Goal: Task Accomplishment & Management: Manage account settings

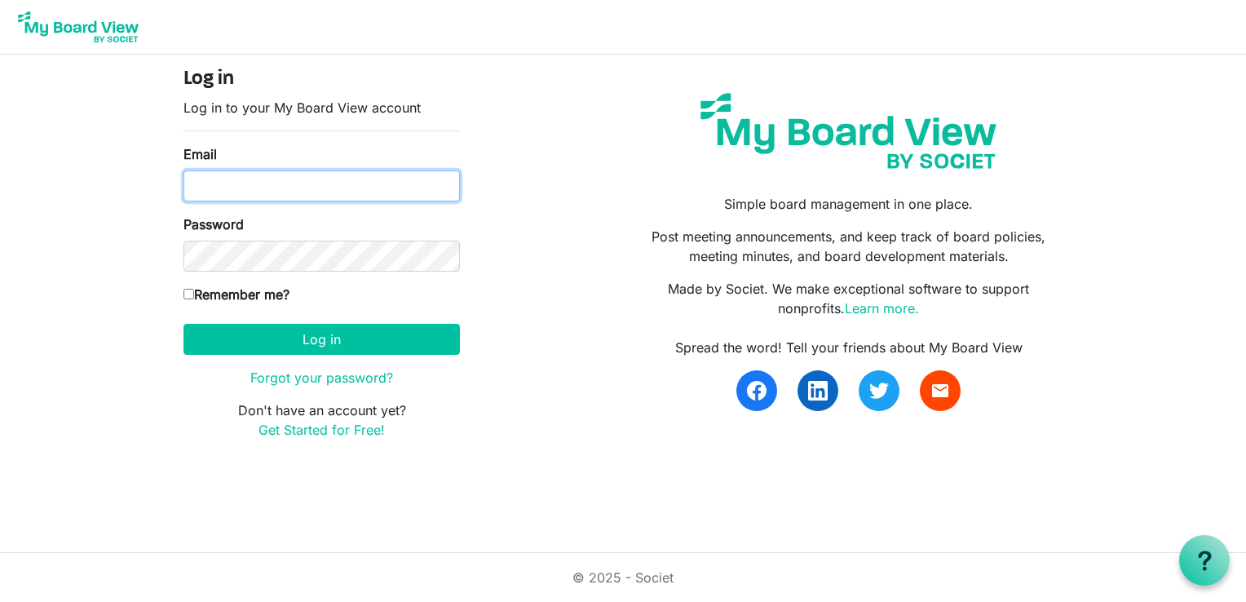
type input "leesskathy@aol.com"
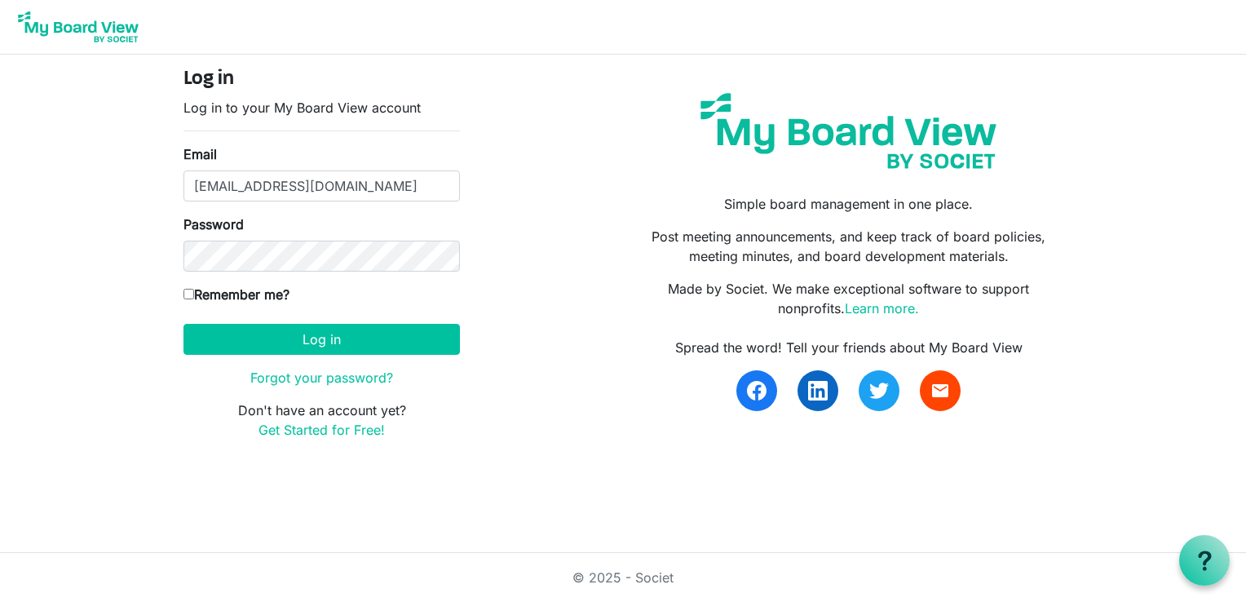
click at [187, 295] on input "Remember me?" at bounding box center [188, 294] width 11 height 11
checkbox input "true"
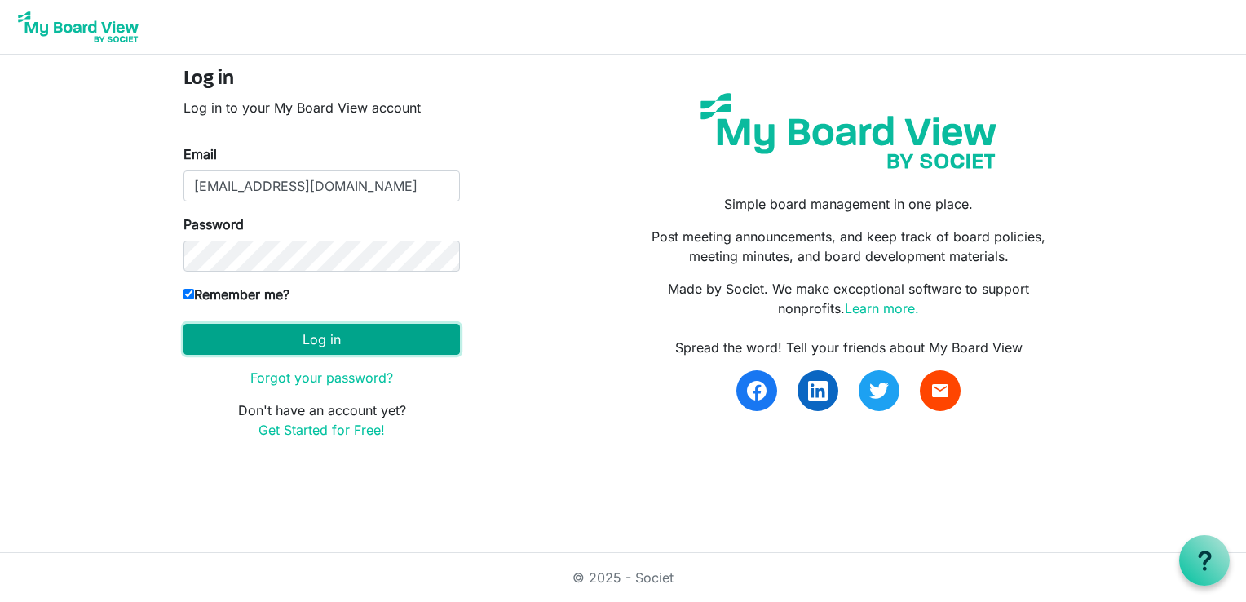
click at [304, 331] on button "Log in" at bounding box center [321, 339] width 276 height 31
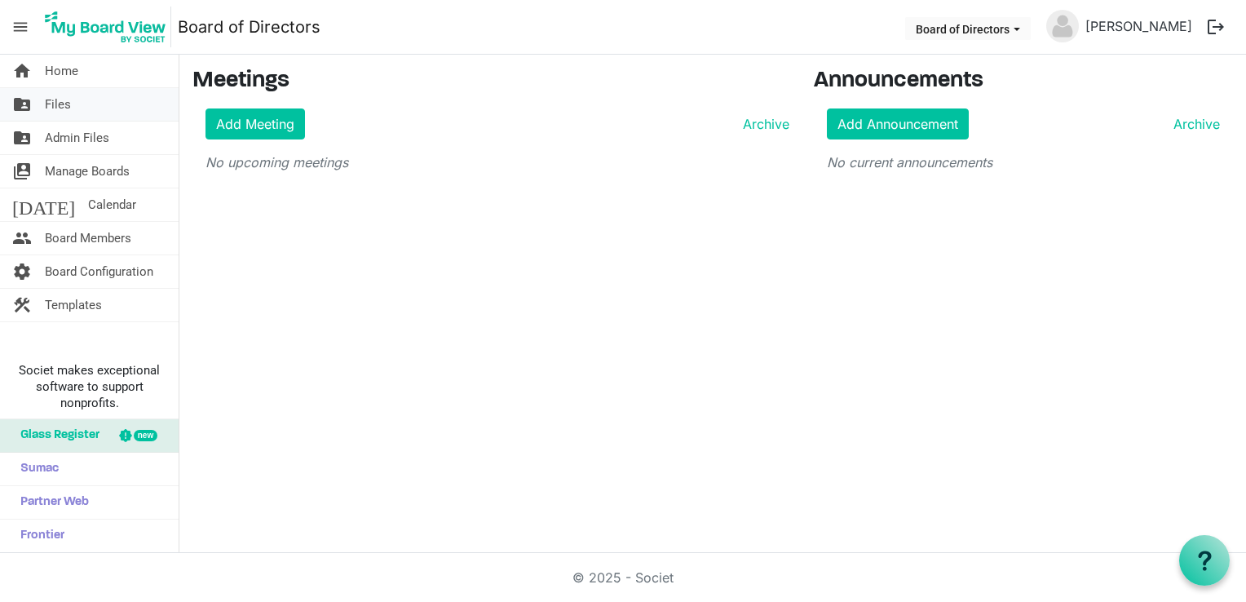
click at [82, 104] on link "folder_shared Files" at bounding box center [89, 104] width 179 height 33
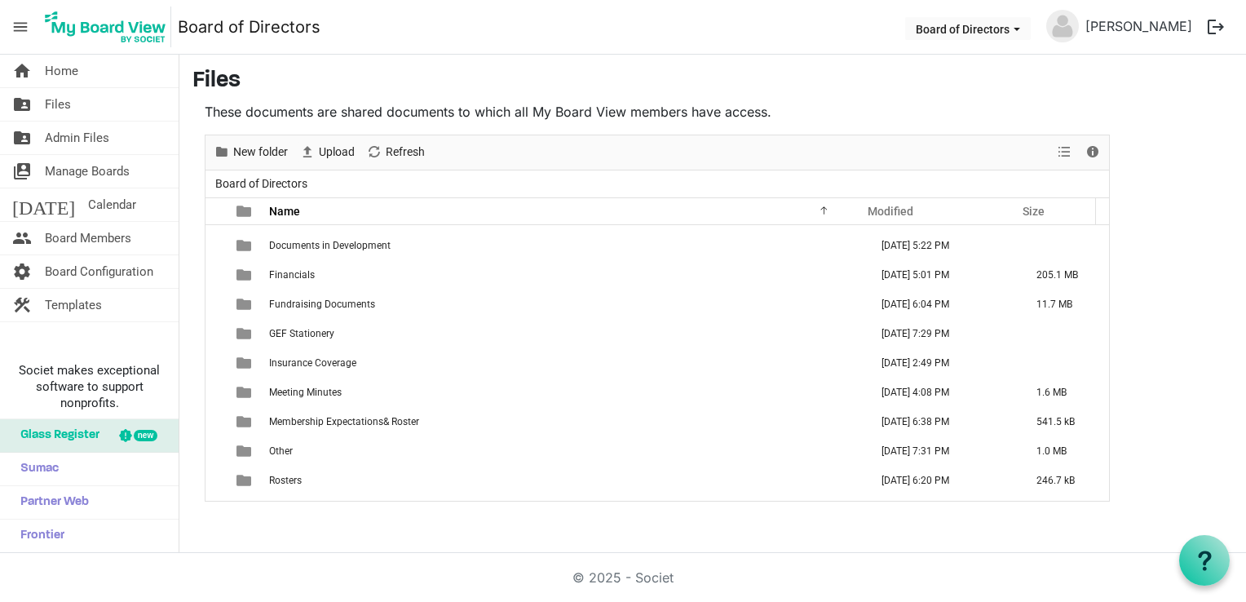
scroll to position [164, 0]
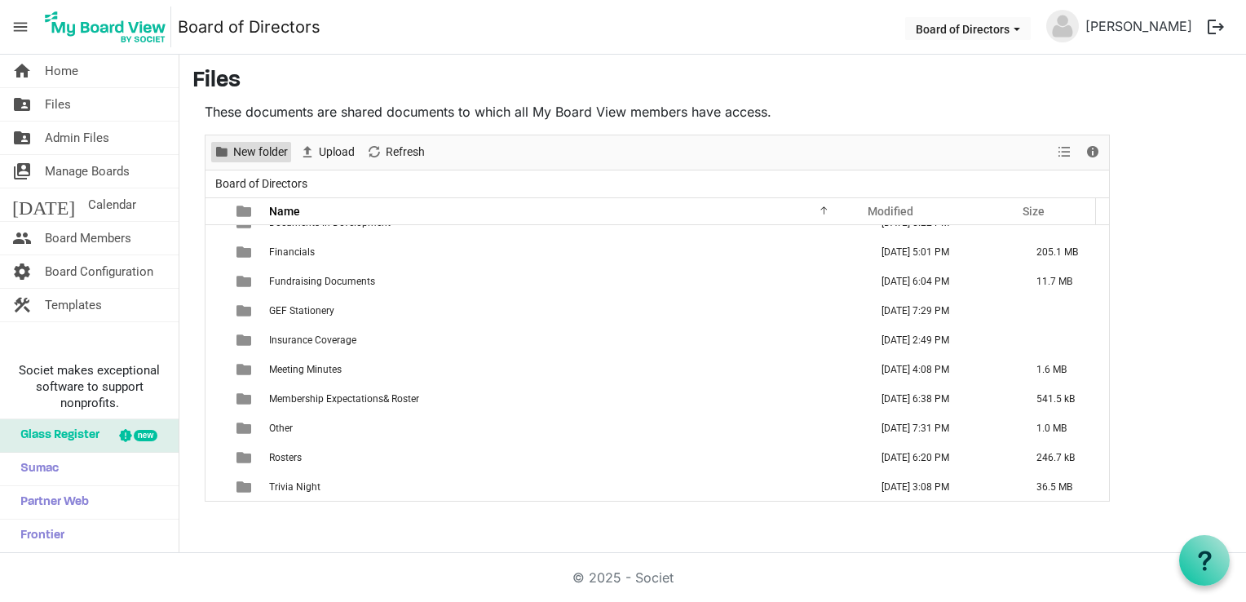
click at [258, 152] on span "New folder" at bounding box center [261, 152] width 58 height 20
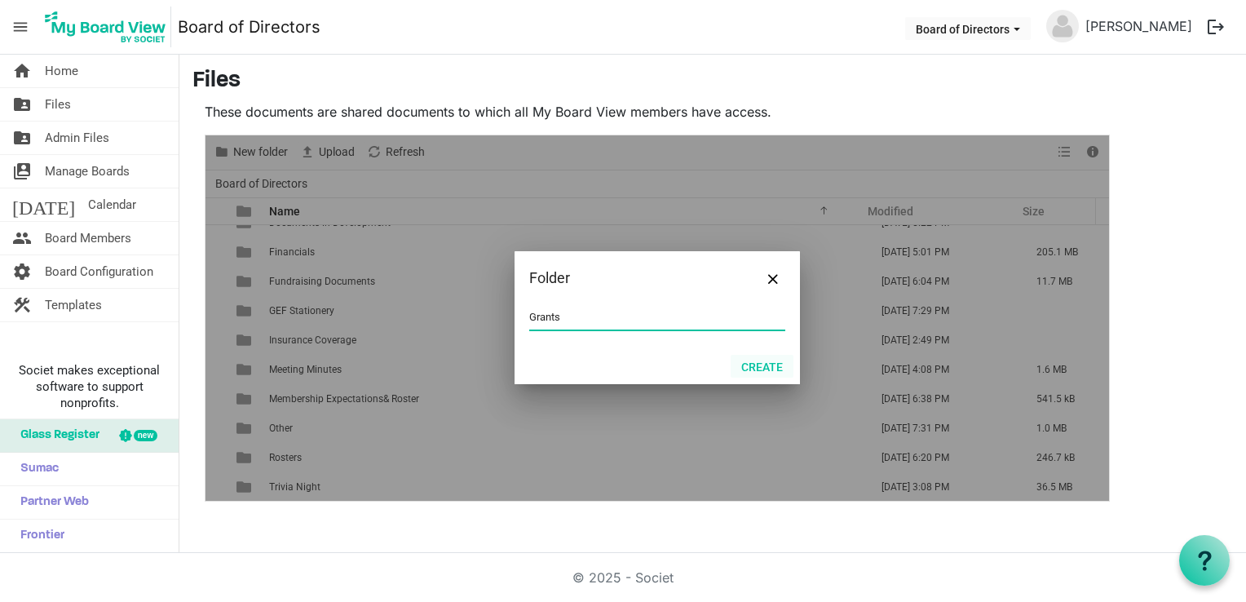
type input "Grants"
click at [760, 366] on button "Create" at bounding box center [761, 366] width 63 height 23
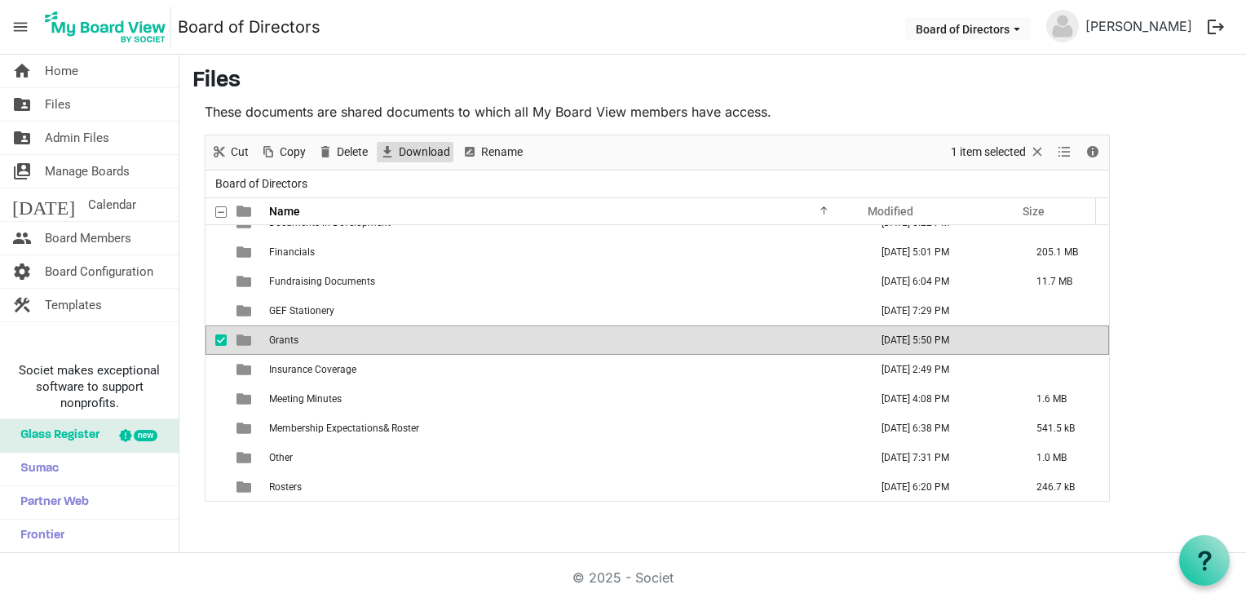
click at [437, 153] on span "Download" at bounding box center [424, 152] width 55 height 20
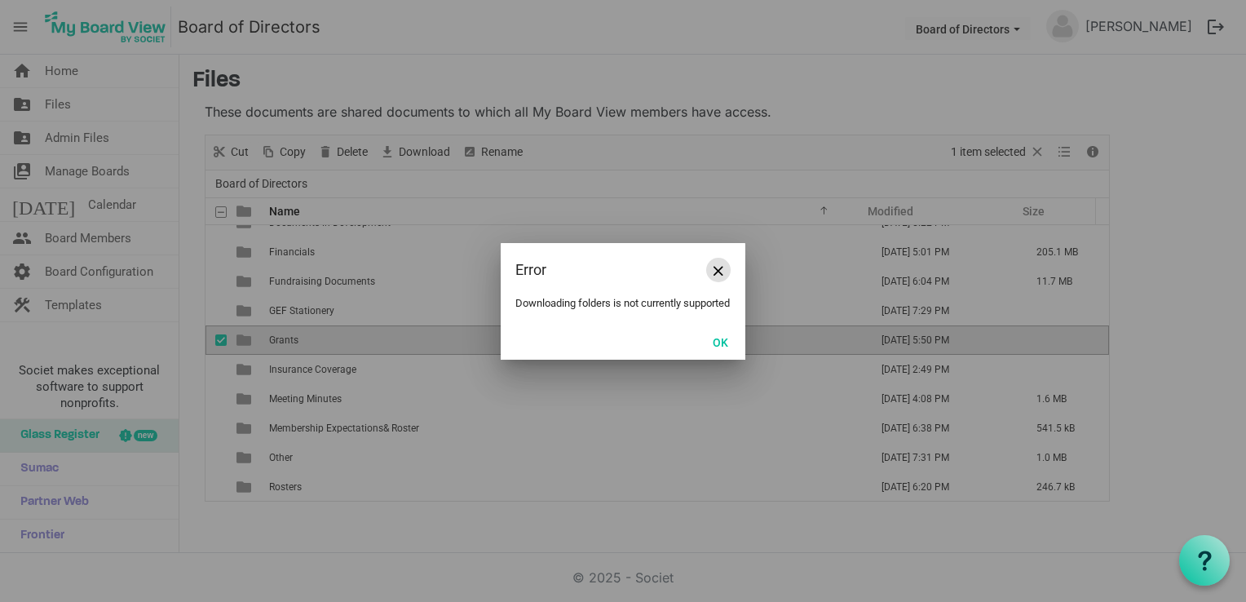
click at [715, 268] on span "Close" at bounding box center [718, 271] width 10 height 10
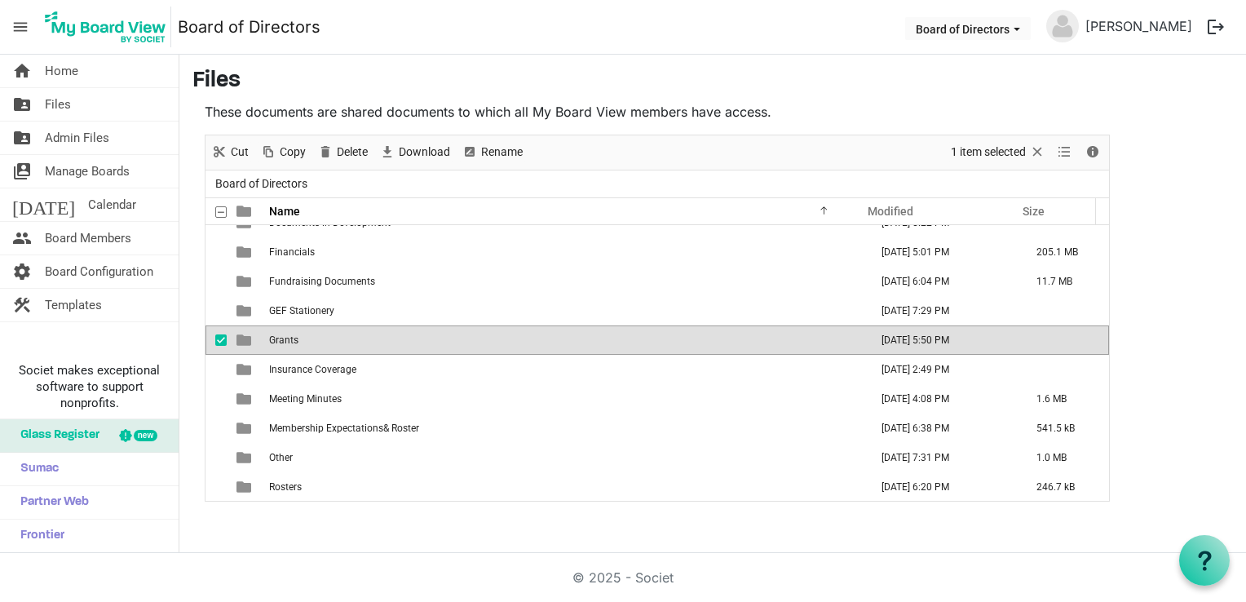
click at [655, 336] on td "Grants" at bounding box center [564, 339] width 600 height 29
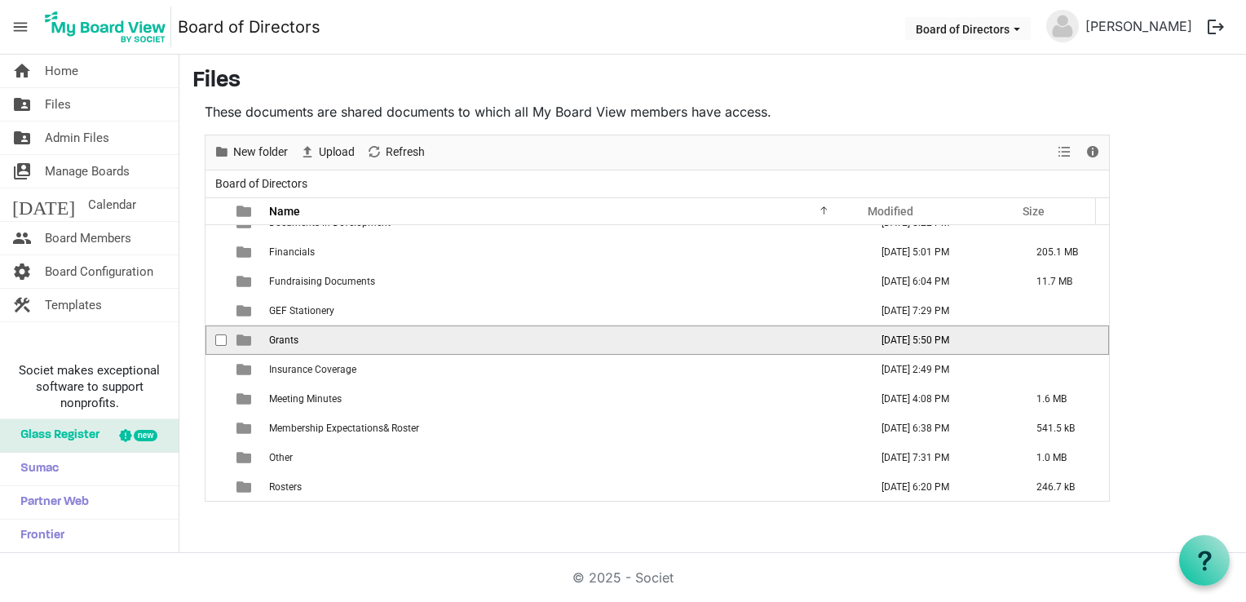
click at [655, 336] on td "Grants" at bounding box center [564, 339] width 600 height 29
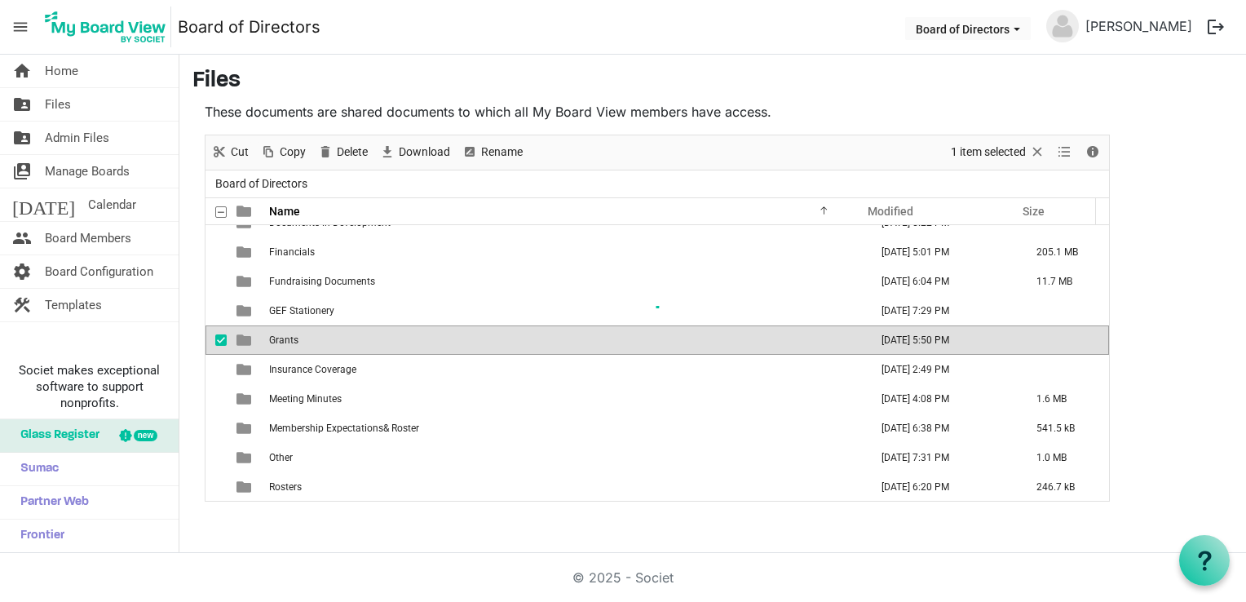
scroll to position [0, 0]
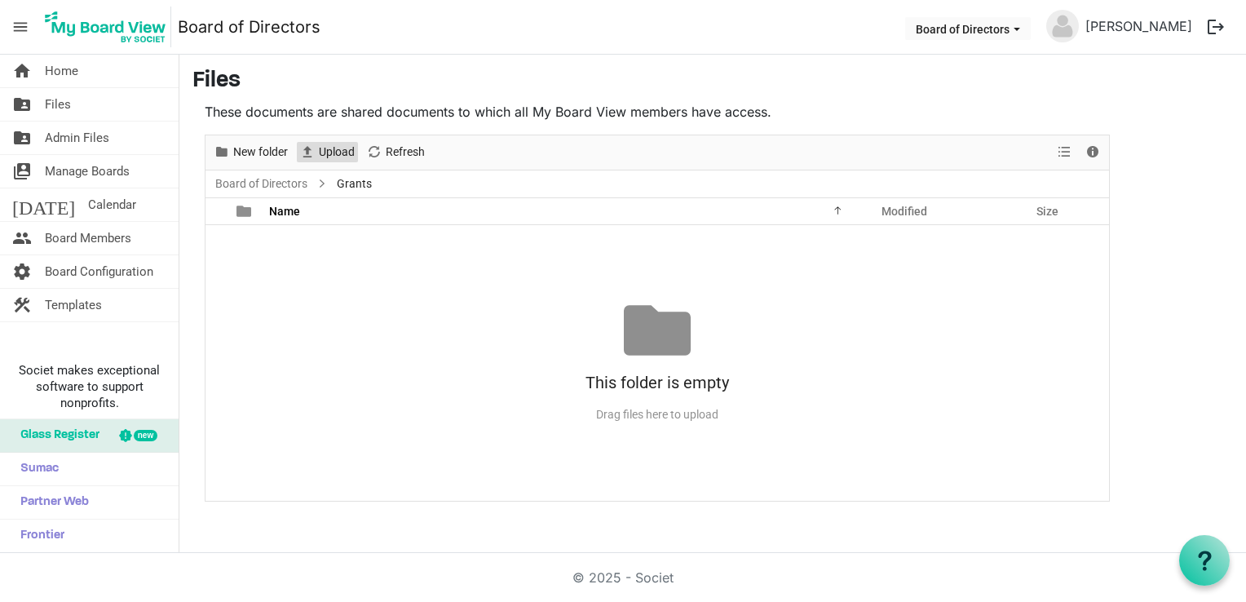
click at [326, 152] on span "Upload" at bounding box center [336, 152] width 39 height 20
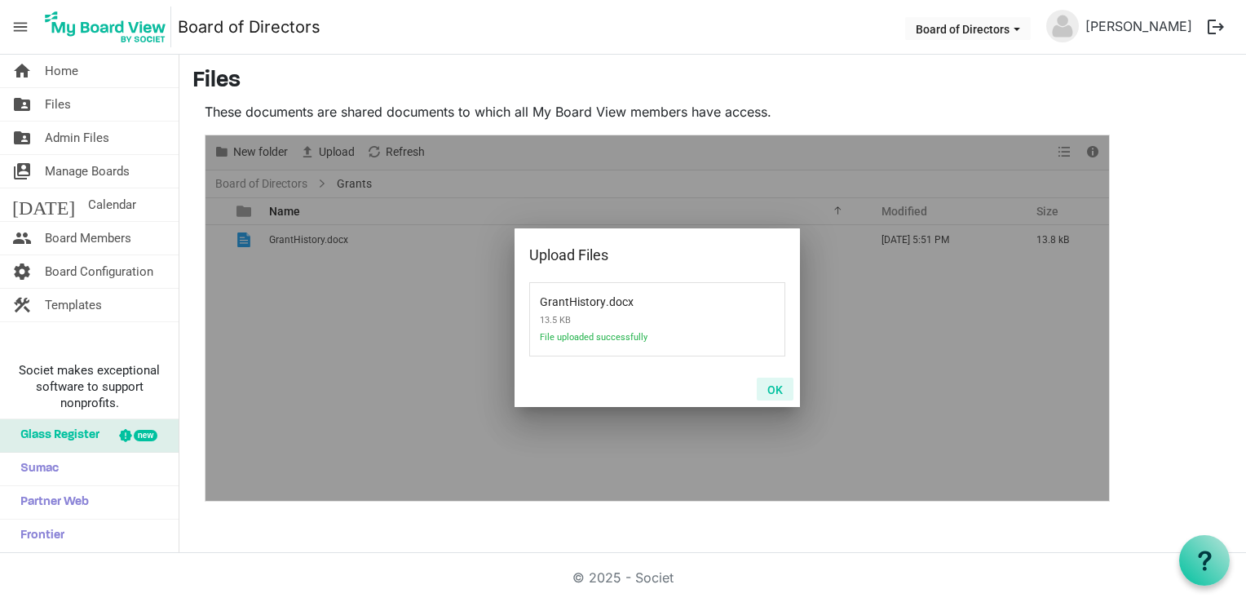
click at [772, 386] on button "OK" at bounding box center [775, 388] width 37 height 23
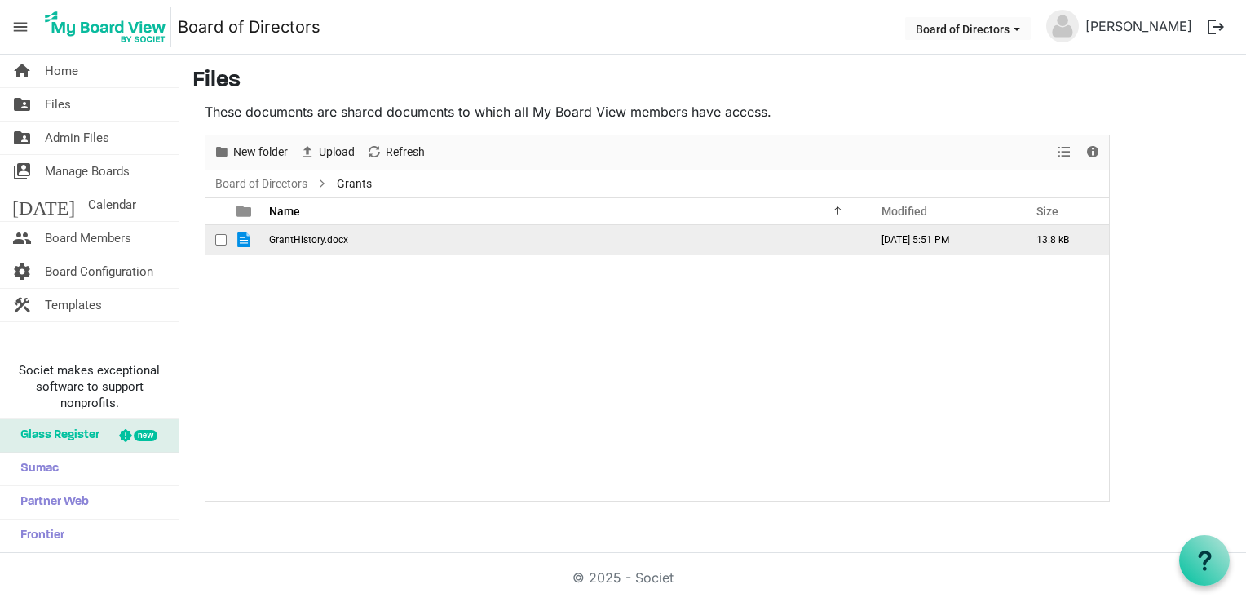
click at [419, 237] on td "GrantHistory.docx" at bounding box center [564, 239] width 600 height 29
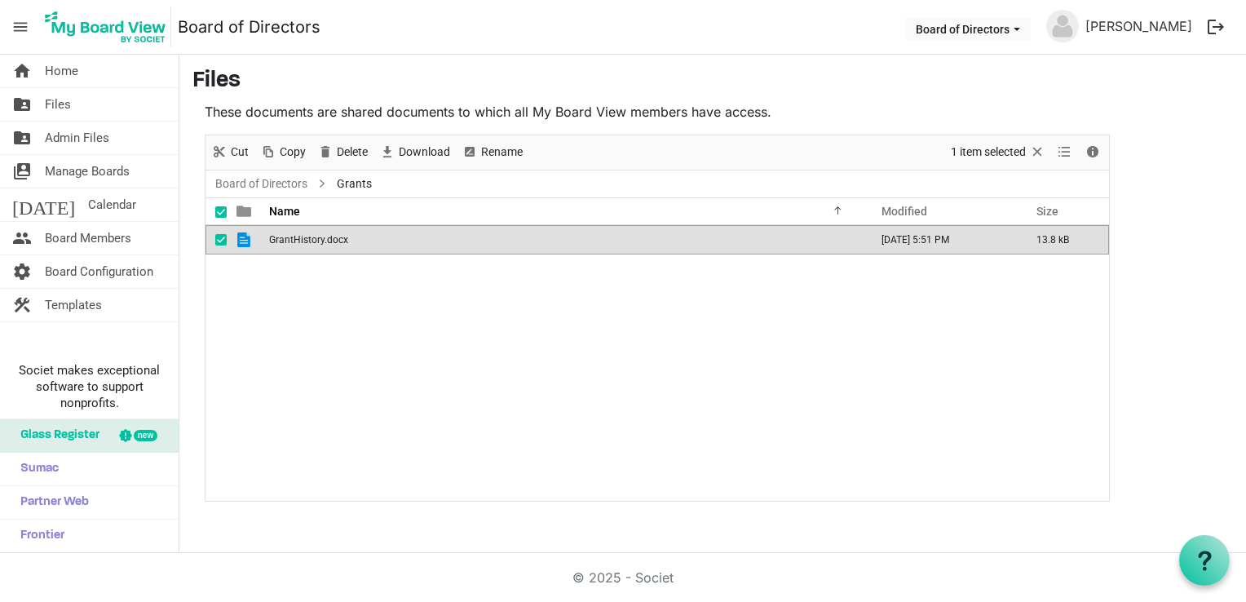
click at [419, 237] on td "GrantHistory.docx" at bounding box center [564, 239] width 600 height 29
click at [430, 234] on td "GrantHistory.docx" at bounding box center [564, 239] width 600 height 29
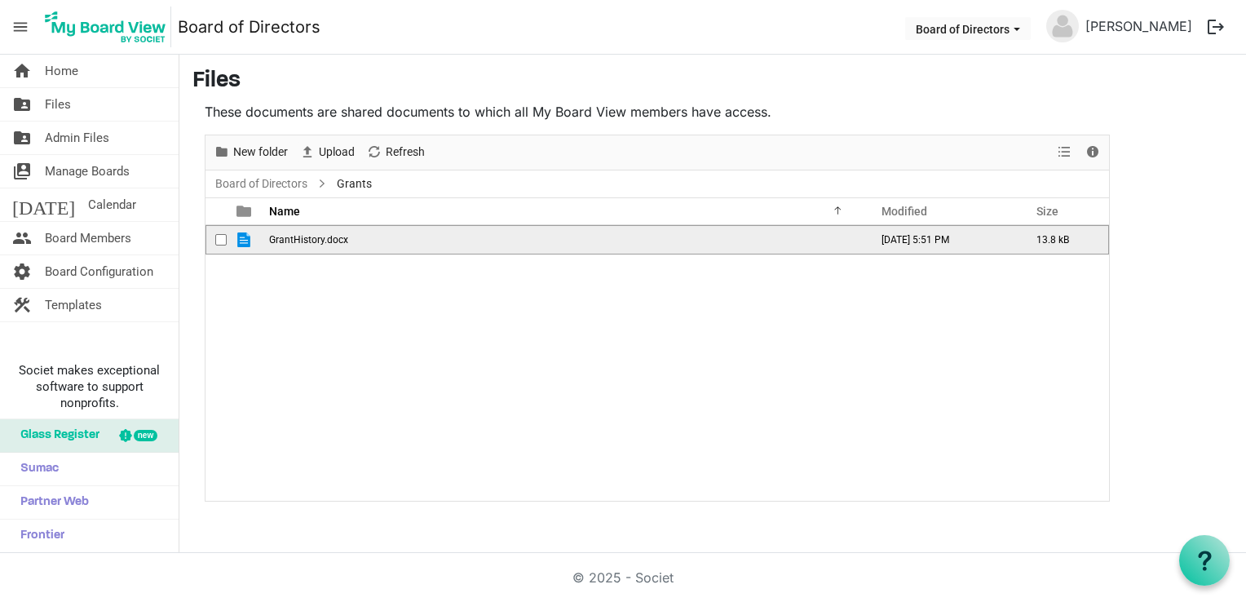
click at [430, 234] on td "GrantHistory.docx" at bounding box center [564, 239] width 600 height 29
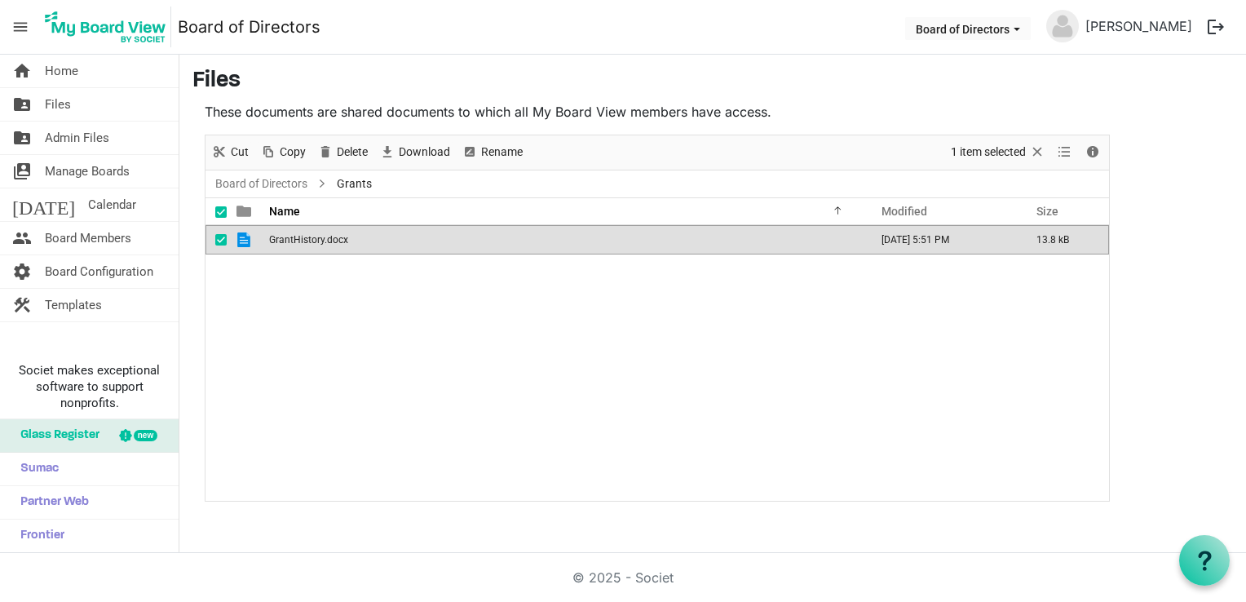
click at [653, 233] on td "GrantHistory.docx" at bounding box center [564, 239] width 600 height 29
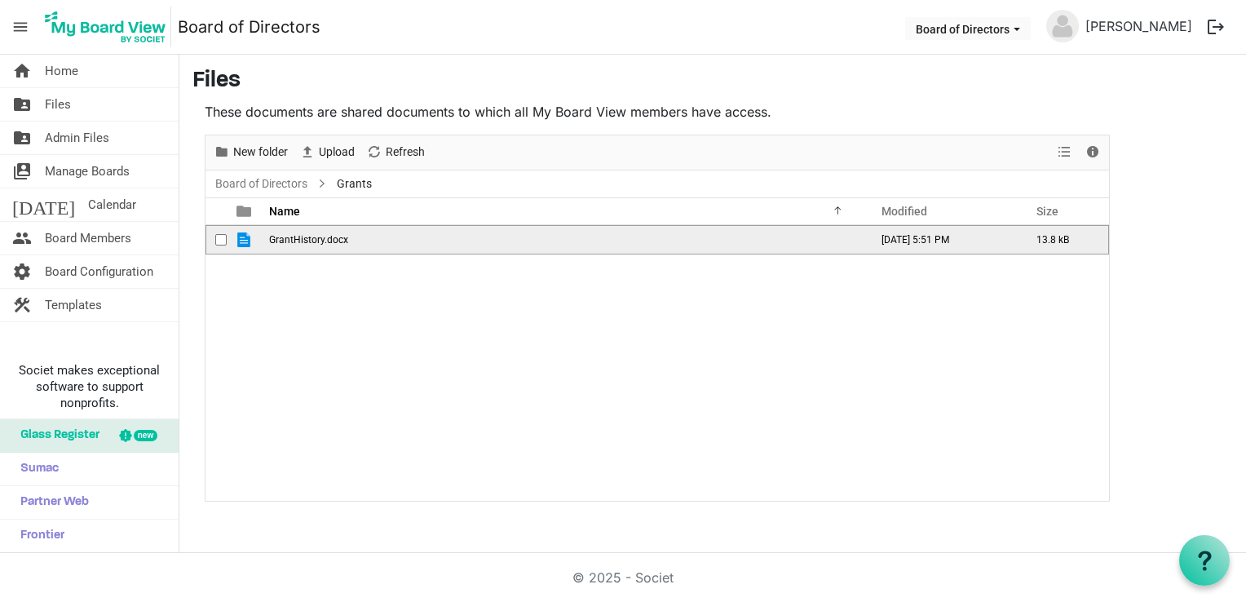
click at [411, 248] on td "GrantHistory.docx" at bounding box center [564, 239] width 600 height 29
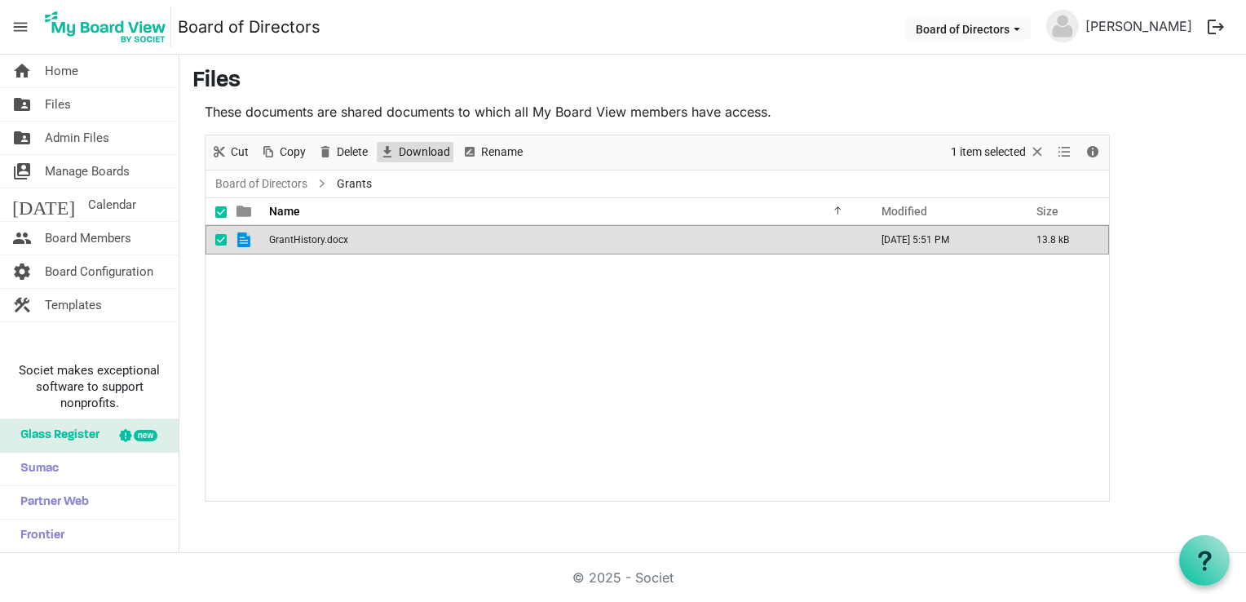
click at [414, 156] on span "Download" at bounding box center [424, 152] width 55 height 20
click at [417, 241] on td "GrantHistory.docx" at bounding box center [564, 239] width 600 height 29
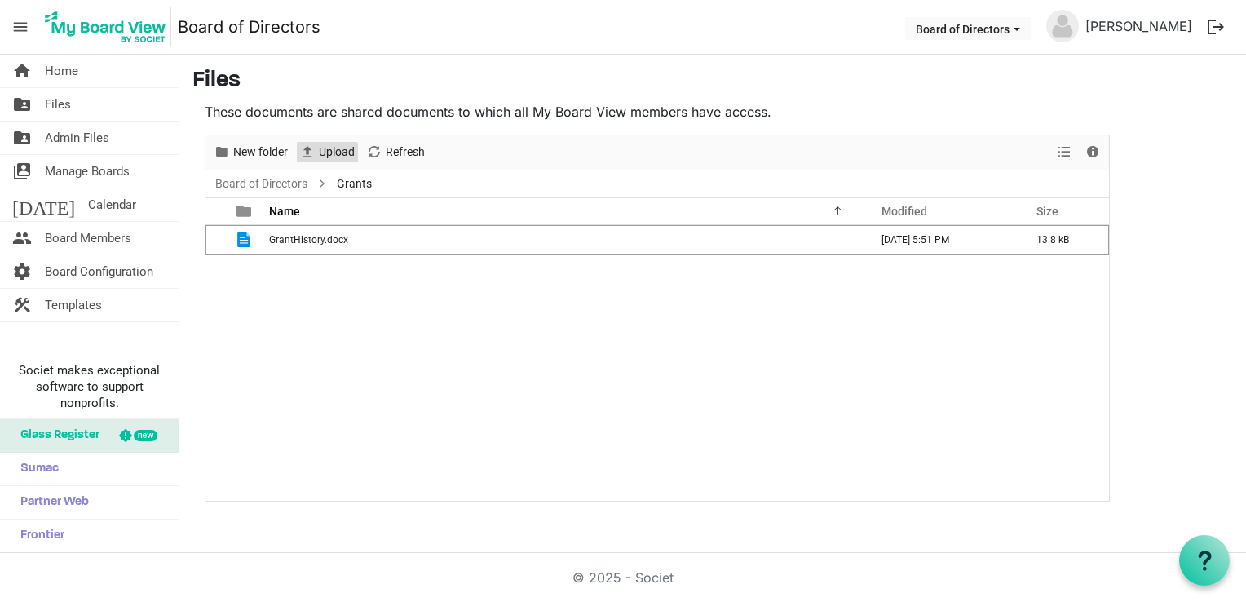
click at [342, 148] on span "Upload" at bounding box center [336, 152] width 39 height 20
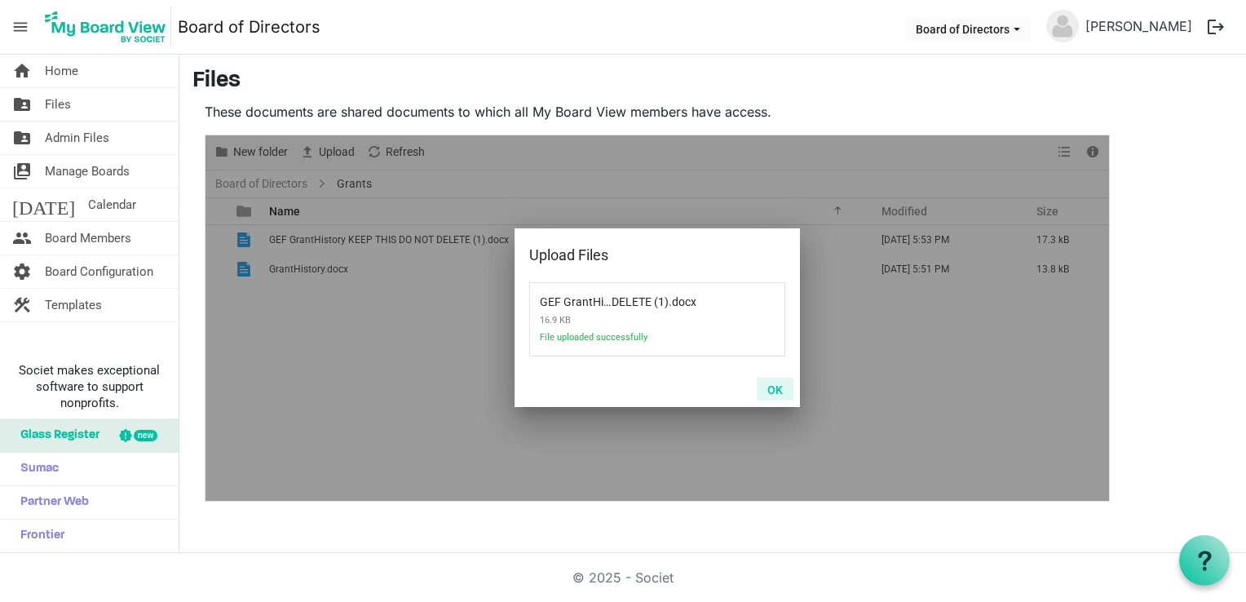
click at [773, 387] on button "OK" at bounding box center [775, 388] width 37 height 23
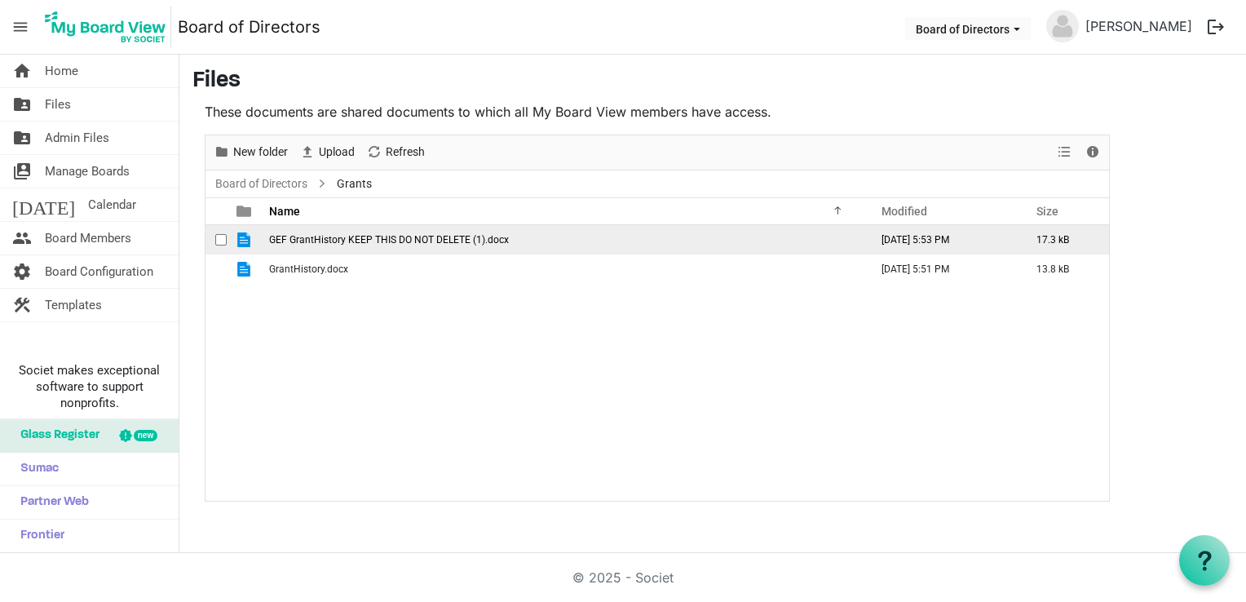
click at [530, 236] on td "GEF GrantHistory KEEP THIS DO NOT DELETE (1).docx" at bounding box center [564, 239] width 600 height 29
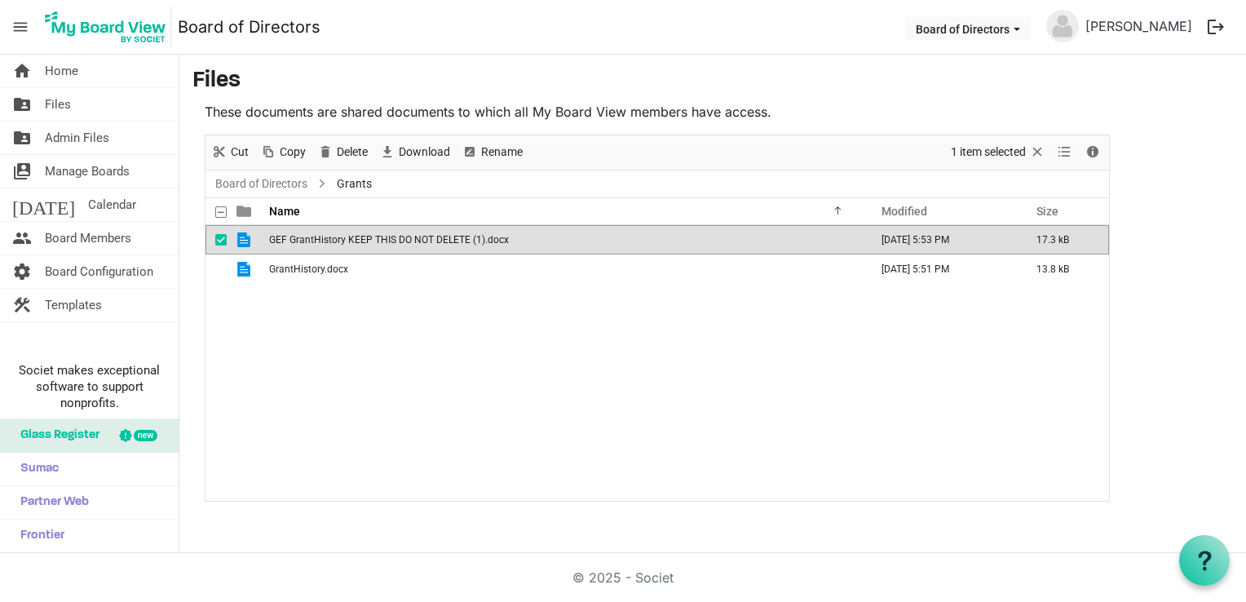
click at [530, 236] on td "GEF GrantHistory KEEP THIS DO NOT DELETE (1).docx" at bounding box center [564, 239] width 600 height 29
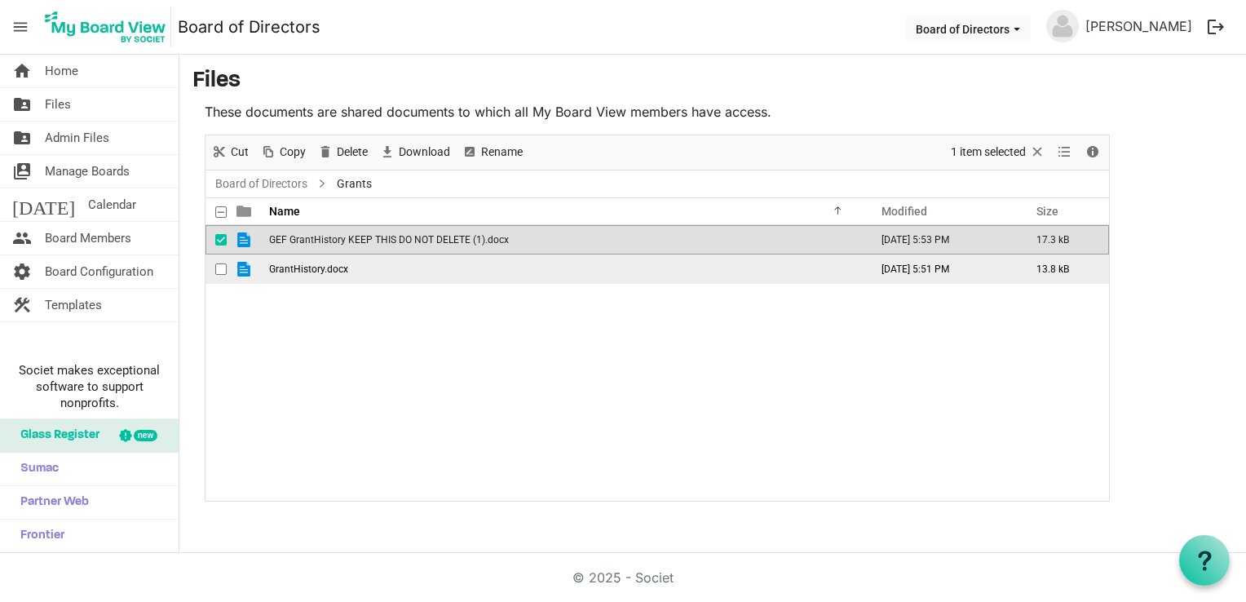
click at [468, 260] on td "GrantHistory.docx" at bounding box center [564, 268] width 600 height 29
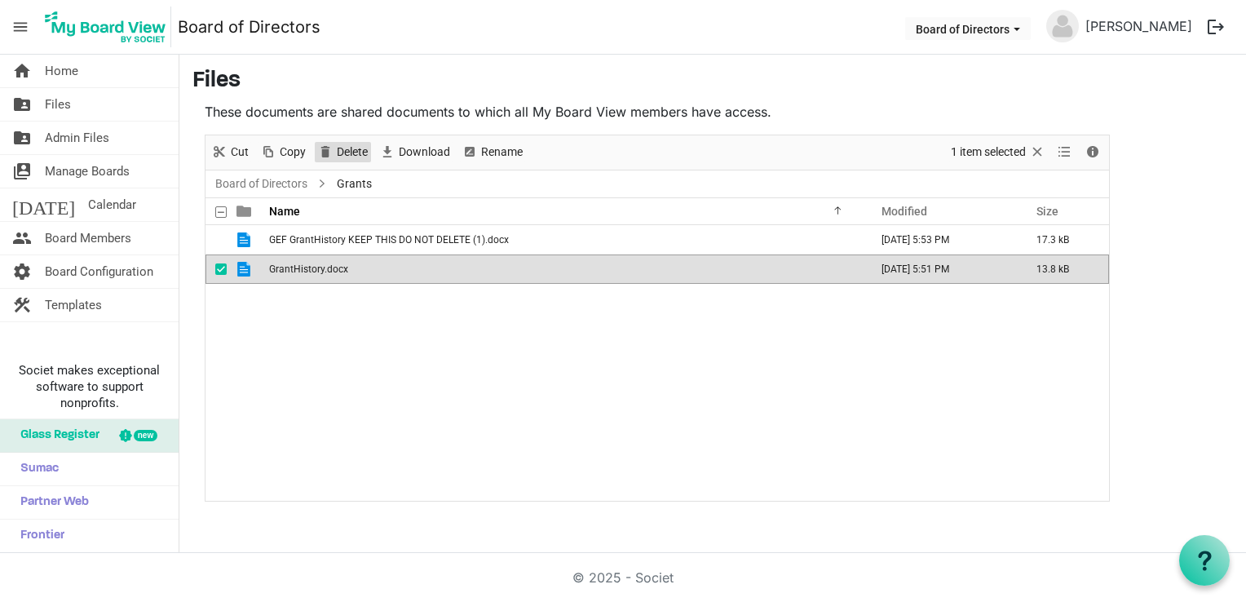
click at [356, 147] on span "Delete" at bounding box center [352, 152] width 34 height 20
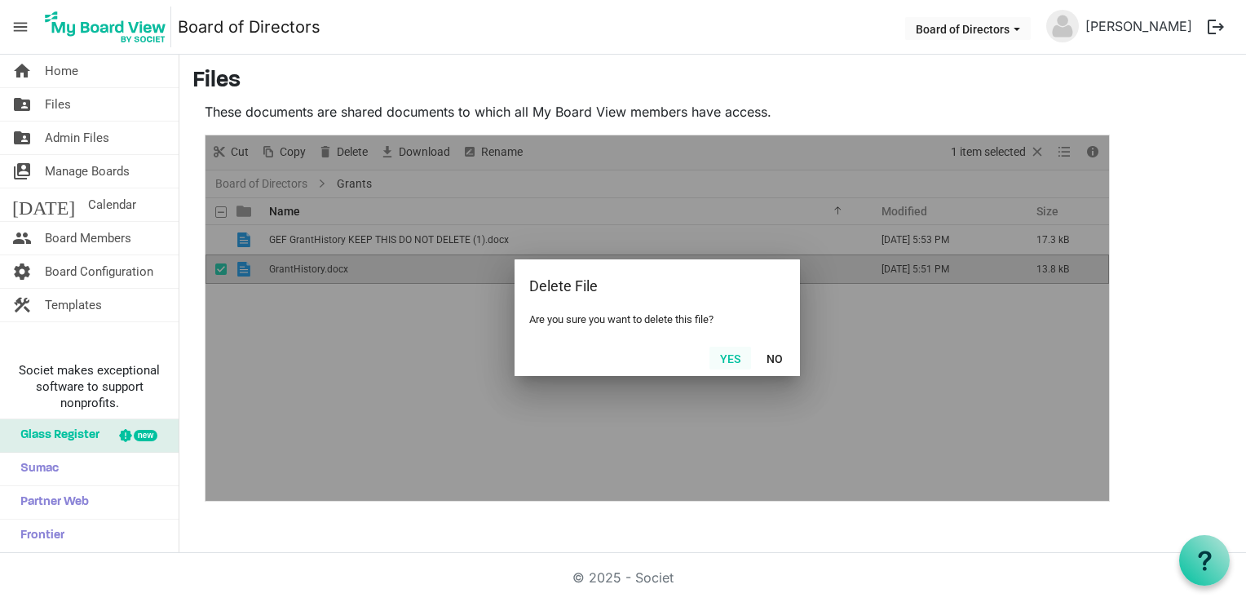
click at [731, 352] on button "Yes" at bounding box center [730, 357] width 42 height 23
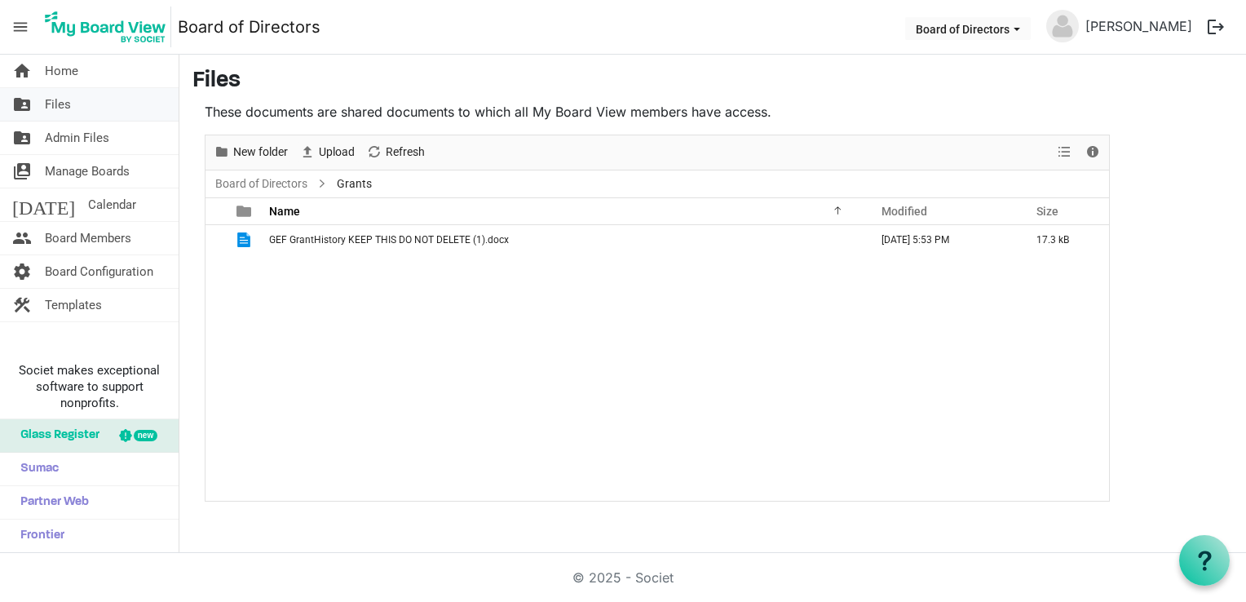
click at [100, 105] on link "folder_shared Files" at bounding box center [89, 104] width 179 height 33
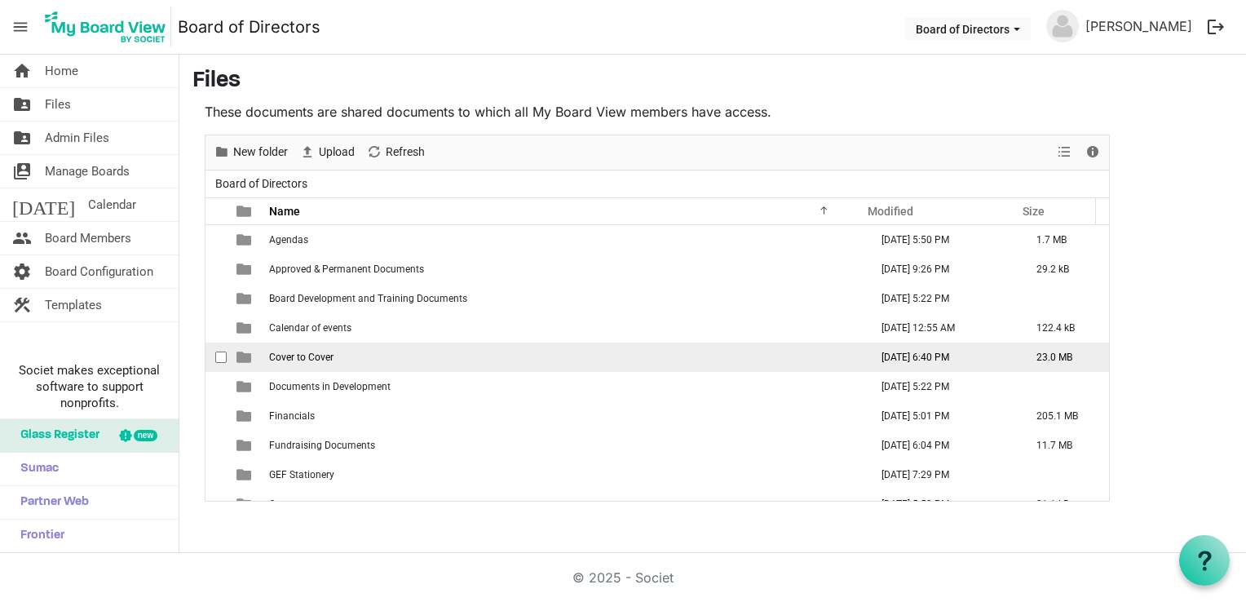
click at [320, 351] on span "Cover to Cover" at bounding box center [301, 356] width 64 height 11
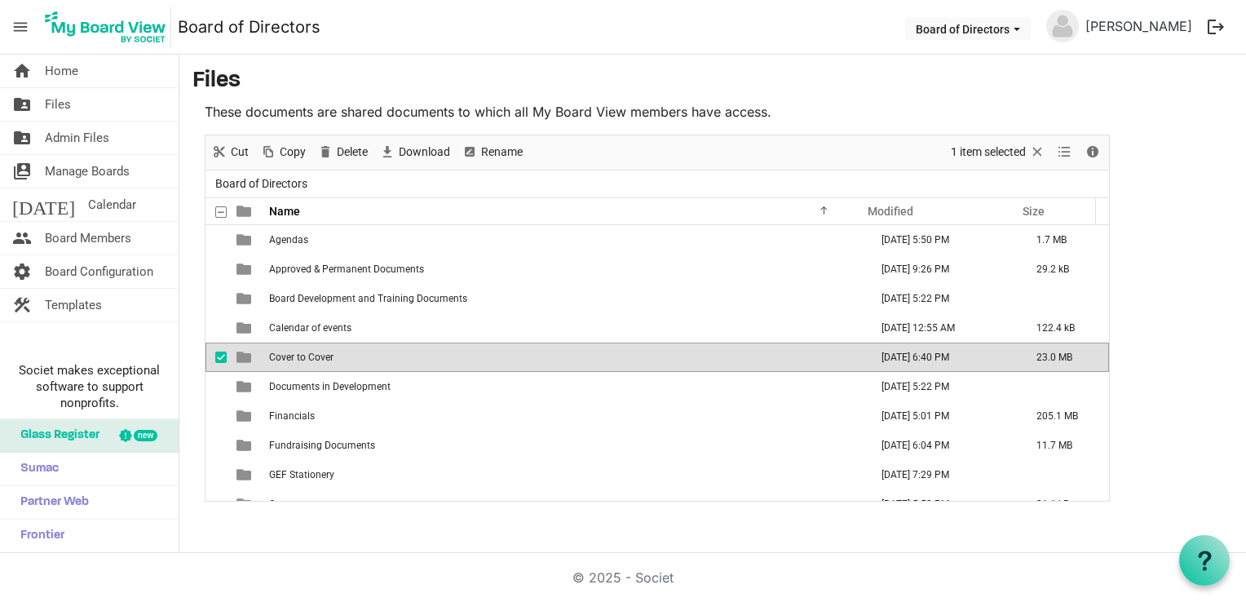
click at [330, 357] on span "Cover to Cover" at bounding box center [301, 356] width 64 height 11
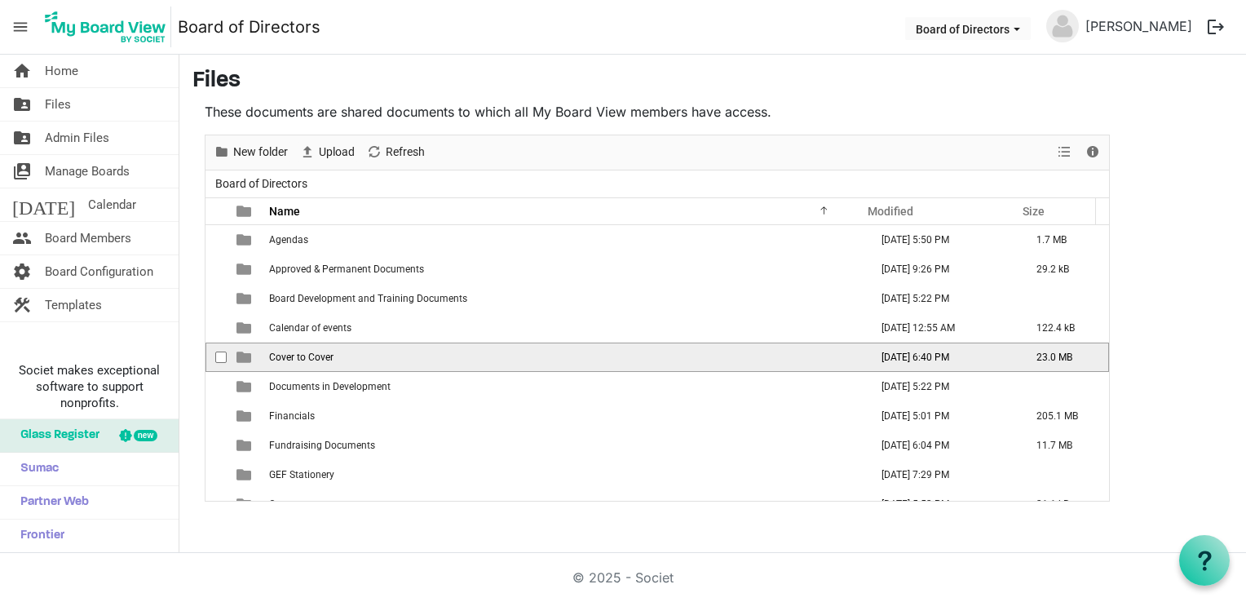
click at [330, 357] on span "Cover to Cover" at bounding box center [301, 356] width 64 height 11
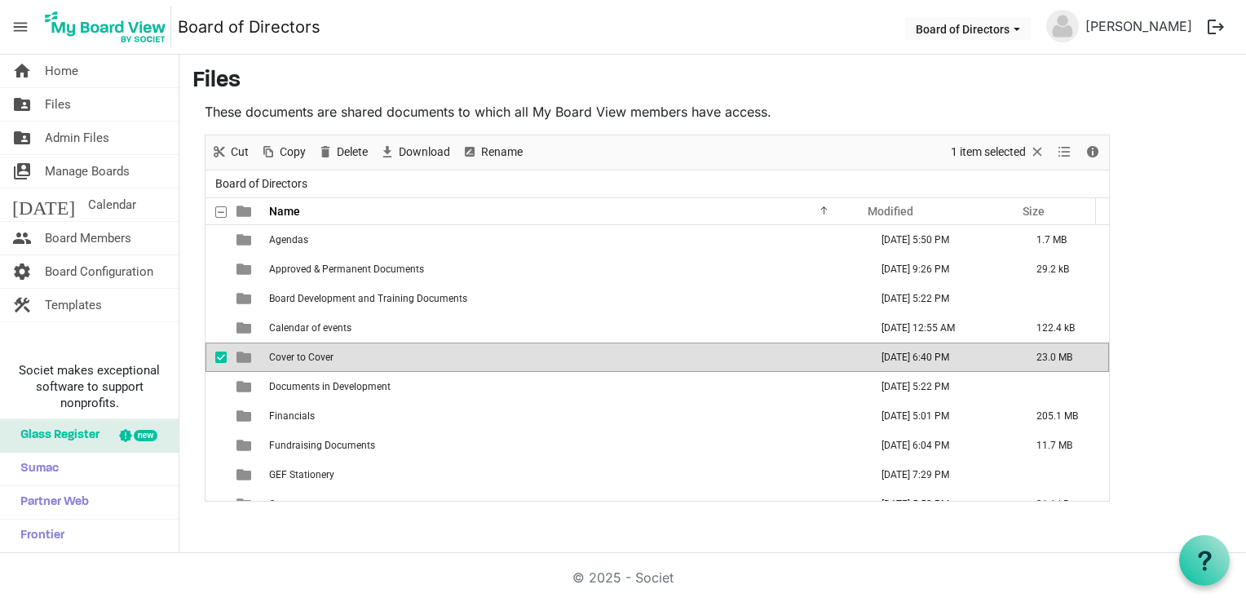
click at [330, 357] on span "Cover to Cover" at bounding box center [301, 356] width 64 height 11
